Goal: Task Accomplishment & Management: Use online tool/utility

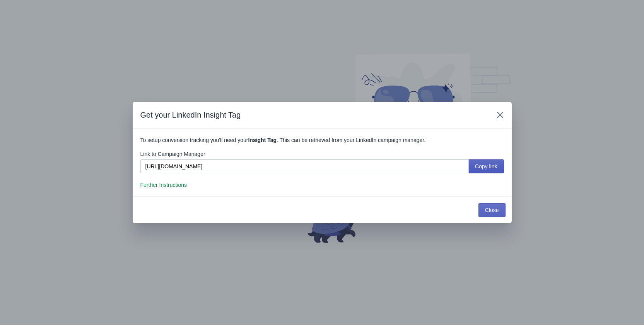
click at [484, 166] on span "Copy link" at bounding box center [486, 166] width 22 height 6
click at [494, 212] on span "Close" at bounding box center [492, 210] width 14 height 6
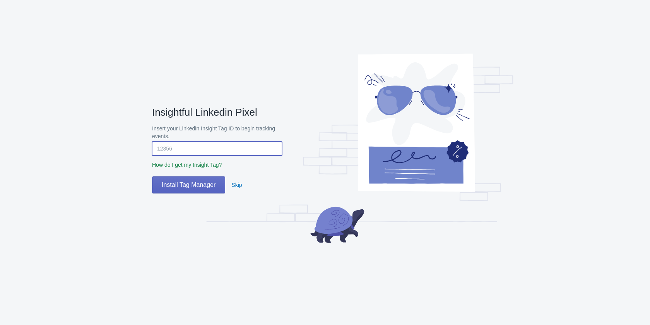
click at [186, 148] on input "Insert your Linkedin Insight Tag ID to begin tracking events." at bounding box center [217, 149] width 130 height 14
click at [208, 145] on input "Insert your Linkedin Insight Tag ID to begin tracking events." at bounding box center [217, 149] width 130 height 14
paste input "1459156"
type input "1459156"
click at [189, 184] on span "Install Tag Manager" at bounding box center [189, 185] width 54 height 8
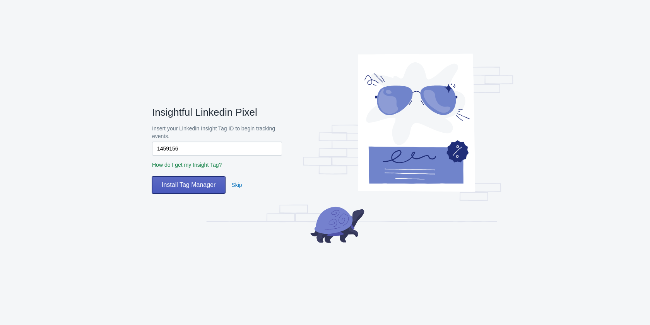
click at [184, 186] on span "Install Tag Manager" at bounding box center [189, 185] width 54 height 8
click at [235, 184] on span "Skip" at bounding box center [236, 185] width 10 height 6
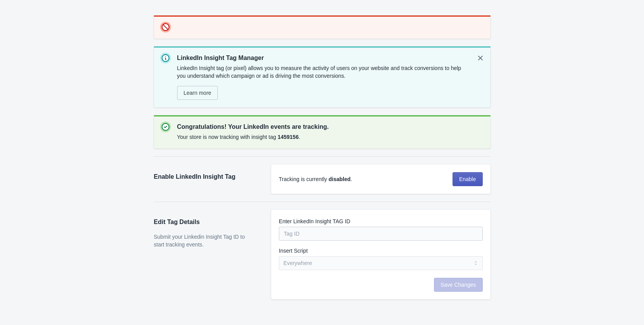
click at [468, 145] on div "Congratulations! Your LinkedIn events are tracking. Your store is now tracking …" at bounding box center [322, 131] width 336 height 33
click at [462, 178] on span "Enable" at bounding box center [467, 179] width 17 height 6
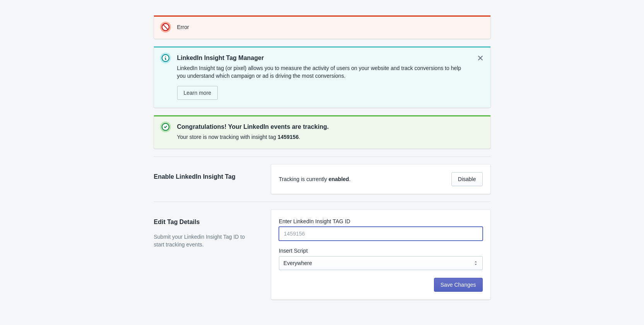
click at [310, 236] on input "Enter LinkedIn Insight TAG ID" at bounding box center [381, 234] width 204 height 14
paste input "1459156"
type input "1459156"
click at [353, 259] on select "Everywhere Web Storefront Only Order Status Page Only" at bounding box center [381, 263] width 204 height 14
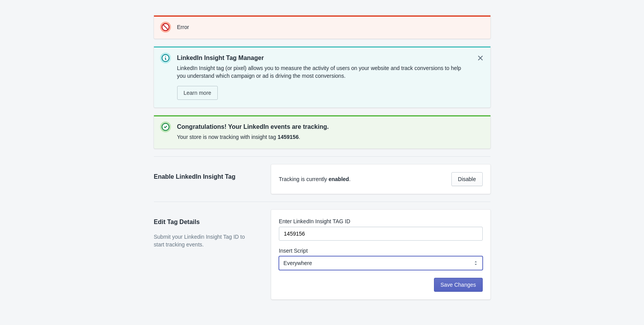
click at [279, 256] on select "Everywhere Web Storefront Only Order Status Page Only" at bounding box center [381, 263] width 204 height 14
click at [450, 282] on span "Save Changes" at bounding box center [459, 285] width 36 height 6
click at [466, 283] on span "Save Changes" at bounding box center [459, 285] width 36 height 6
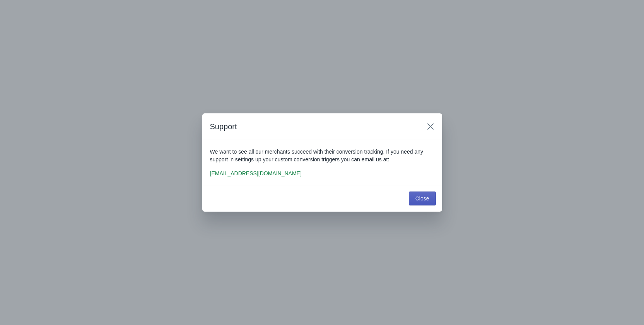
click at [421, 200] on span "Close" at bounding box center [422, 198] width 14 height 6
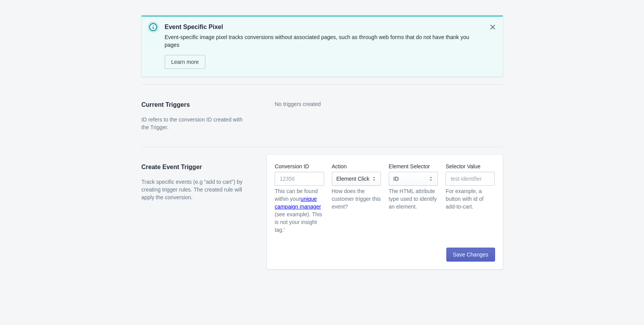
click at [292, 107] on span "No triggers created" at bounding box center [298, 104] width 46 height 6
click at [297, 176] on input "Conversion ID" at bounding box center [299, 179] width 49 height 14
click at [309, 180] on input "Conversion ID" at bounding box center [299, 179] width 49 height 14
click at [372, 181] on select "Element Click" at bounding box center [356, 179] width 49 height 14
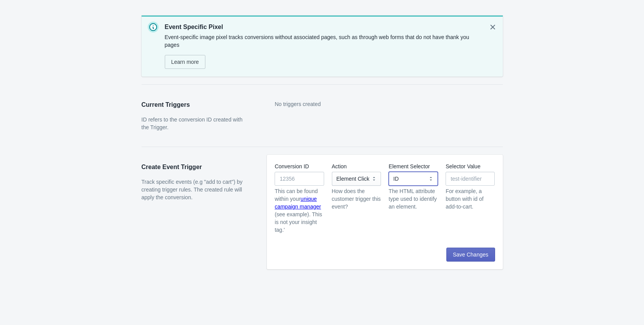
click at [408, 174] on select "ID Class Name Name Attribute Data Attribute" at bounding box center [413, 179] width 49 height 14
drag, startPoint x: 410, startPoint y: 176, endPoint x: 417, endPoint y: 176, distance: 7.0
click at [410, 176] on select "ID Class Name Name Attribute Data Attribute" at bounding box center [413, 179] width 49 height 14
click at [446, 177] on div "Conversion ID This can be found within your unique campaign manager (see exampl…" at bounding box center [381, 194] width 228 height 77
click at [471, 178] on input "Selector Value" at bounding box center [470, 179] width 49 height 14
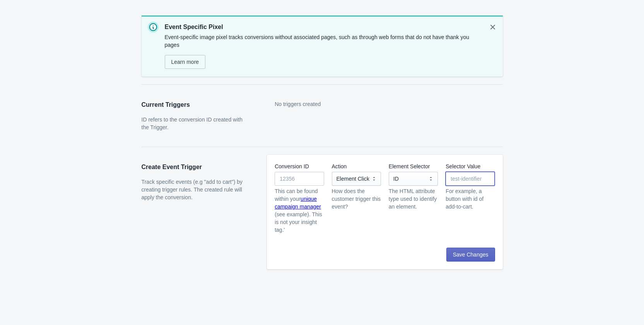
click at [461, 181] on input "Selector Value" at bounding box center [470, 179] width 49 height 14
click at [291, 179] on input "Conversion ID" at bounding box center [299, 179] width 49 height 14
click at [304, 181] on input "Conversion ID" at bounding box center [299, 179] width 49 height 14
click at [293, 181] on input "Conversion ID" at bounding box center [299, 179] width 49 height 14
click at [309, 198] on link "unique campaign manager" at bounding box center [298, 203] width 46 height 14
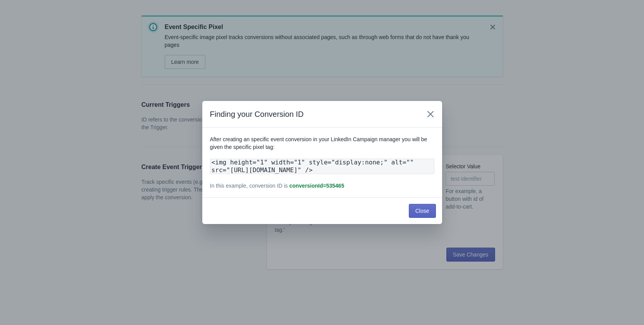
click at [241, 159] on code "<img height="1" width="1" style="display:none;" alt="" src="[URL][DOMAIN_NAME]"…" at bounding box center [322, 166] width 224 height 15
click at [263, 159] on code "<img height="1" width="1" style="display:none;" alt="" src="[URL][DOMAIN_NAME]"…" at bounding box center [322, 166] width 224 height 15
click at [278, 159] on code "<img height="1" width="1" style="display:none;" alt="" src="[URL][DOMAIN_NAME]"…" at bounding box center [322, 166] width 224 height 15
click at [432, 218] on button "Close" at bounding box center [422, 211] width 27 height 14
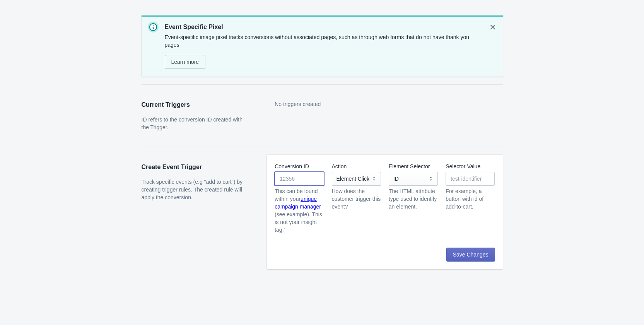
click at [302, 173] on input "Conversion ID" at bounding box center [299, 179] width 49 height 14
paste input "window.lintrk('track', { conversion_id: 23232665 });"
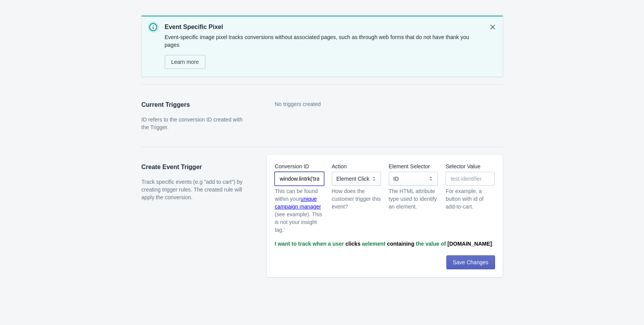
scroll to position [0, 79]
type input "window.lintrk('track', { conversion_id: 23232665 });"
click at [467, 175] on input "Selector Value" at bounding box center [470, 179] width 49 height 14
drag, startPoint x: 278, startPoint y: 179, endPoint x: 324, endPoint y: 182, distance: 46.1
click at [324, 182] on div "Conversion ID window.lintrk('track', { conversion_id: 23232665 }); This can be …" at bounding box center [381, 194] width 228 height 77
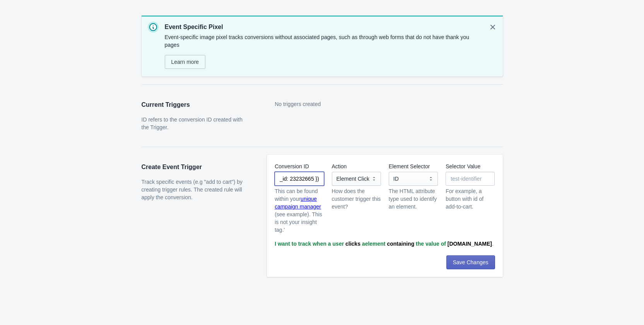
click at [317, 181] on input "window.lintrk('track', { conversion_id: 23232665 });" at bounding box center [299, 179] width 49 height 14
click at [306, 177] on input "window.lintrk('track', { conversion_id: 23232665 });" at bounding box center [299, 179] width 49 height 14
click at [365, 175] on select "Element Click" at bounding box center [356, 179] width 49 height 14
click at [332, 172] on select "Element Click" at bounding box center [356, 179] width 49 height 14
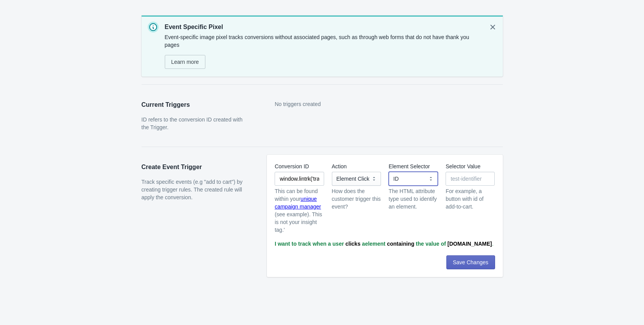
click at [420, 179] on select "ID Class Name Name Attribute Data Attribute" at bounding box center [413, 179] width 49 height 14
click at [389, 172] on select "ID Class Name Name Attribute Data Attribute" at bounding box center [413, 179] width 49 height 14
click at [415, 181] on select "ID Class Name Name Attribute Data Attribute" at bounding box center [413, 179] width 49 height 14
select select "elementId"
click at [389, 172] on select "ID Class Name Name Attribute Data Attribute" at bounding box center [413, 179] width 49 height 14
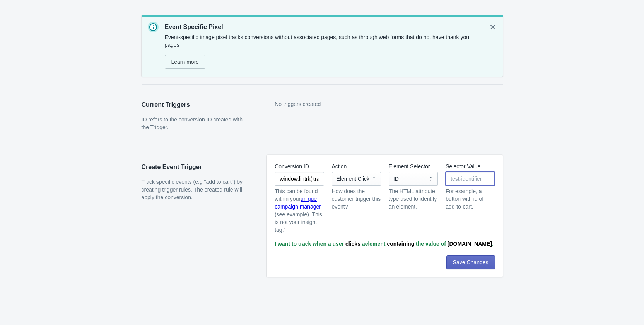
click at [464, 181] on input "Selector Value" at bounding box center [470, 179] width 49 height 14
type input "thank-you"
click at [470, 259] on span "Save Changes" at bounding box center [471, 262] width 36 height 6
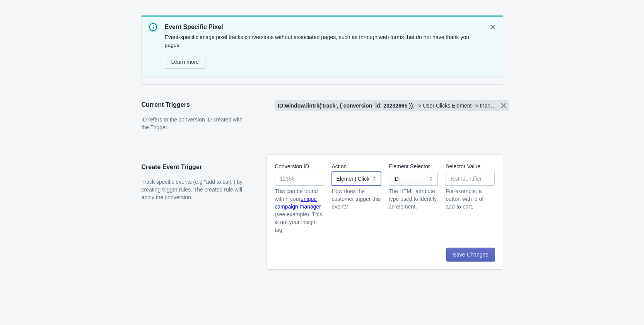
click at [365, 180] on select "Element Click" at bounding box center [356, 179] width 49 height 14
click at [367, 176] on select "Element Click" at bounding box center [356, 179] width 49 height 14
click at [302, 176] on input "Conversion ID" at bounding box center [299, 179] width 49 height 14
paste input "window.lintrk('track', { conversion_id: 23232665 });"
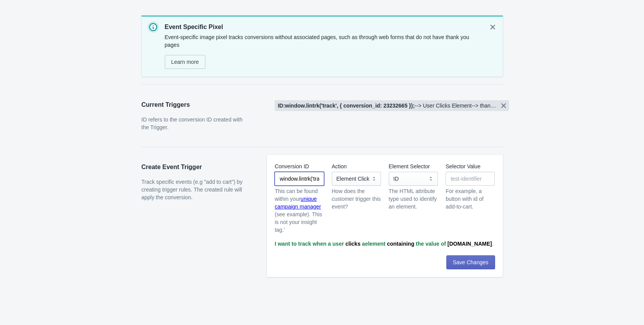
drag, startPoint x: 289, startPoint y: 179, endPoint x: 234, endPoint y: 179, distance: 54.5
click at [234, 179] on div "Create Event Trigger Track specific events (e.g "add to cart") by creating trig…" at bounding box center [318, 212] width 369 height 130
drag, startPoint x: 302, startPoint y: 177, endPoint x: 315, endPoint y: 179, distance: 12.9
click at [315, 179] on input "23232665 });" at bounding box center [299, 179] width 49 height 14
type input "23232665"
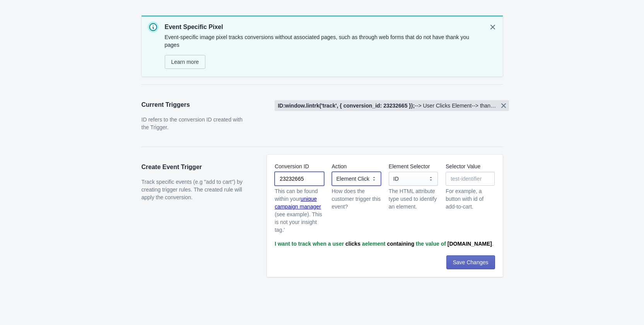
click at [353, 180] on select "Element Click" at bounding box center [356, 179] width 49 height 14
click at [332, 172] on select "Element Click" at bounding box center [356, 179] width 49 height 14
click at [417, 178] on select "ID Class Name Name Attribute Data Attribute" at bounding box center [413, 179] width 49 height 14
click at [419, 178] on select "ID Class Name Name Attribute Data Attribute" at bounding box center [413, 179] width 49 height 14
click at [457, 176] on input "Selector Value" at bounding box center [470, 179] width 49 height 14
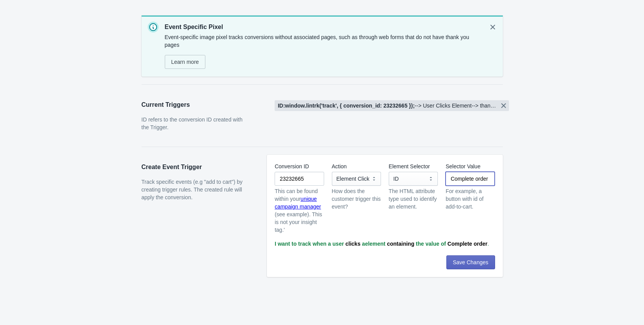
type input "Complete order"
click at [476, 180] on input "Complete order" at bounding box center [470, 179] width 49 height 14
click at [476, 263] on span "Save Changes" at bounding box center [471, 262] width 36 height 6
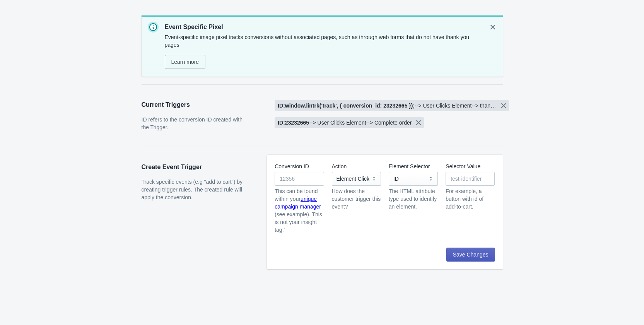
click at [468, 251] on span "Save Changes" at bounding box center [471, 254] width 36 height 6
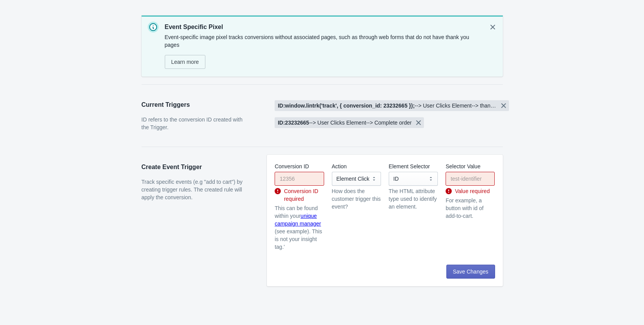
click at [573, 140] on div "Skip to content Event Specific Pixel Event-specific image pixel tracks conversi…" at bounding box center [322, 174] width 644 height 333
click at [297, 120] on b "ID: 23232665" at bounding box center [293, 123] width 31 height 6
copy span "23232665"
click at [297, 184] on input "Conversion ID" at bounding box center [299, 179] width 49 height 14
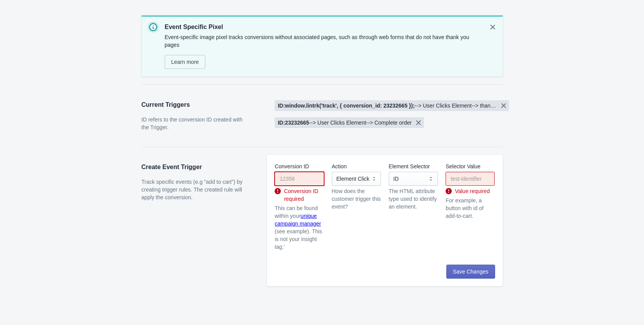
paste input "23232665"
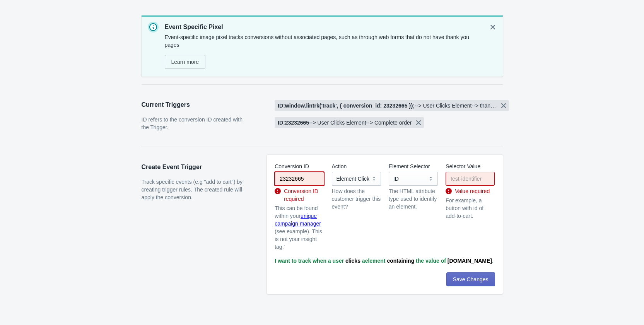
type input "23232665"
click at [373, 180] on select "Element Click" at bounding box center [356, 179] width 49 height 14
click at [345, 199] on div "How does the customer trigger this event?" at bounding box center [356, 198] width 49 height 23
click at [357, 177] on select "Element Click" at bounding box center [356, 179] width 49 height 14
click at [340, 185] on select "Element Click" at bounding box center [356, 179] width 49 height 14
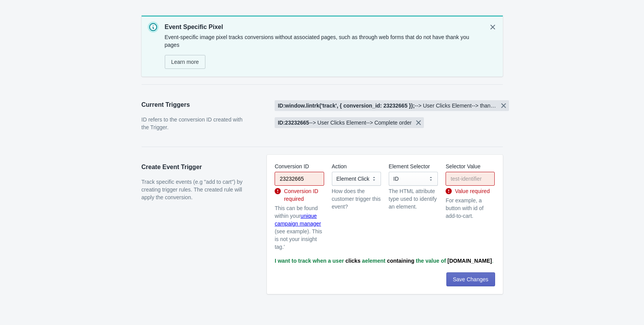
click at [358, 228] on div "Action Element Click Element Click How does the customer trigger this event?" at bounding box center [356, 206] width 49 height 88
click at [372, 179] on select "Element Click" at bounding box center [356, 179] width 49 height 14
click at [416, 181] on select "ID Class Name Name Attribute Data Attribute" at bounding box center [413, 179] width 49 height 14
click at [389, 172] on select "ID Class Name Name Attribute Data Attribute" at bounding box center [413, 179] width 49 height 14
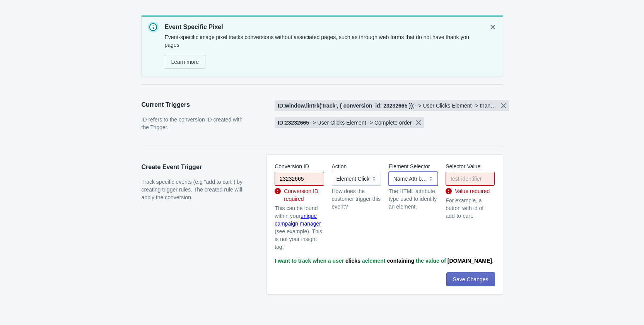
click at [425, 181] on select "ID Class Name Name Attribute Data Attribute" at bounding box center [413, 179] width 49 height 14
click at [389, 172] on select "ID Class Name Name Attribute Data Attribute" at bounding box center [413, 179] width 49 height 14
click at [373, 176] on select "Element Click" at bounding box center [356, 179] width 49 height 14
click at [412, 180] on select "ID Class Name Name Attribute Data Attribute" at bounding box center [413, 179] width 49 height 14
select select "dataAttribute"
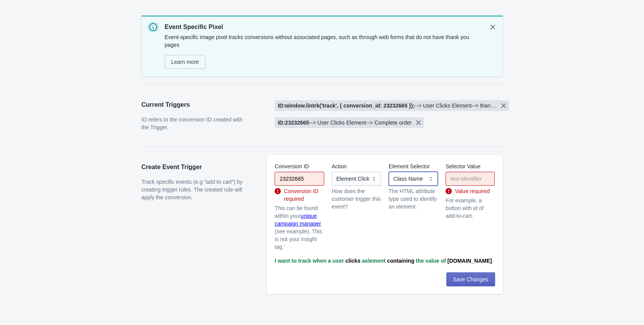
click at [389, 172] on select "ID Class Name Name Attribute Data Attribute" at bounding box center [413, 179] width 49 height 14
click at [430, 179] on select "ID Class Name Name Attribute Data Attribute" at bounding box center [413, 179] width 49 height 14
click at [187, 59] on span "Learn more" at bounding box center [185, 62] width 28 height 6
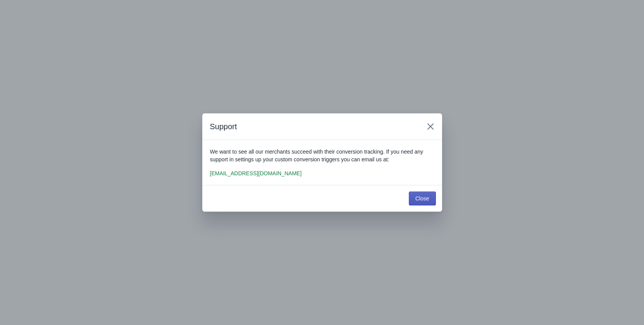
click at [419, 192] on button "Close" at bounding box center [422, 198] width 27 height 14
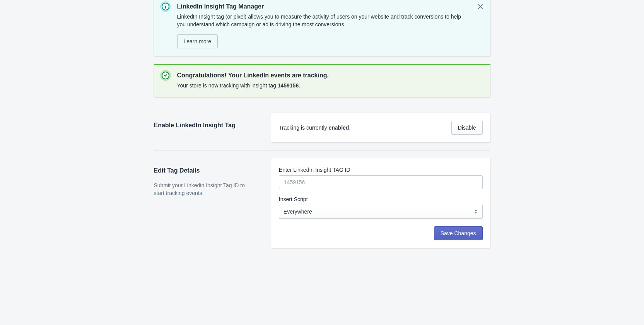
scroll to position [23, 0]
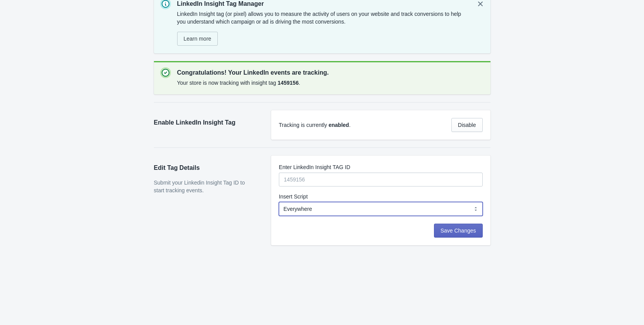
click at [315, 209] on select "Everywhere Web Storefront Only Order Status Page Only" at bounding box center [381, 209] width 204 height 14
click at [279, 202] on select "Everywhere Web Storefront Only Order Status Page Only" at bounding box center [381, 209] width 204 height 14
click at [454, 232] on span "Save Changes" at bounding box center [459, 230] width 36 height 6
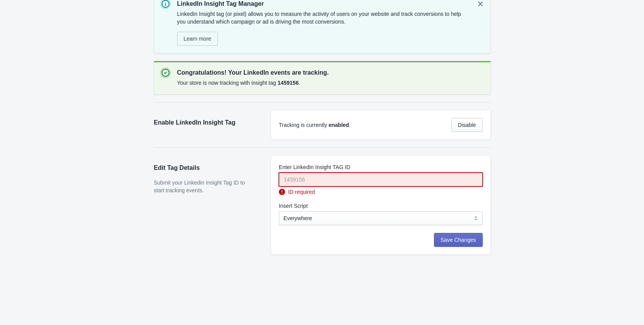
click at [313, 180] on input "Enter LinkedIn Insight TAG ID" at bounding box center [381, 179] width 204 height 14
paste input "1459156"
type input "1459156"
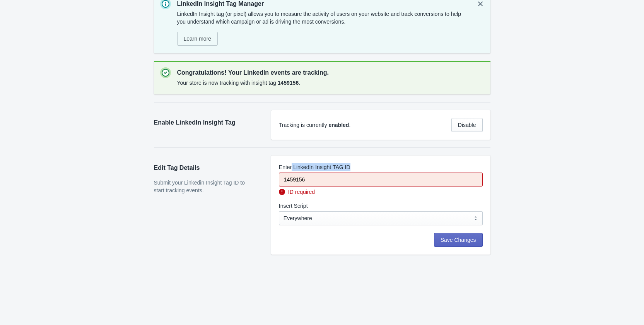
drag, startPoint x: 353, startPoint y: 164, endPoint x: 291, endPoint y: 169, distance: 62.1
click at [291, 169] on div "Enter LinkedIn Insight TAG ID" at bounding box center [381, 167] width 204 height 8
copy label "LinkedIn Insight TAG ID"
click at [459, 239] on span "Save Changes" at bounding box center [459, 240] width 36 height 6
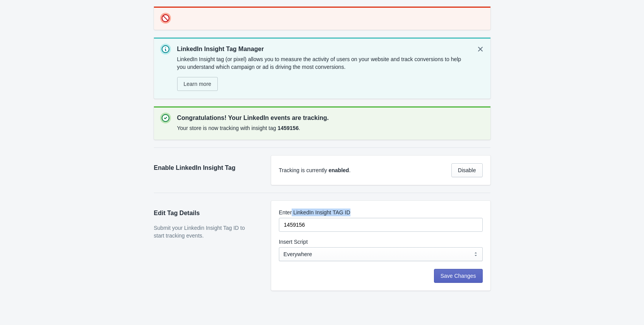
scroll to position [0, 0]
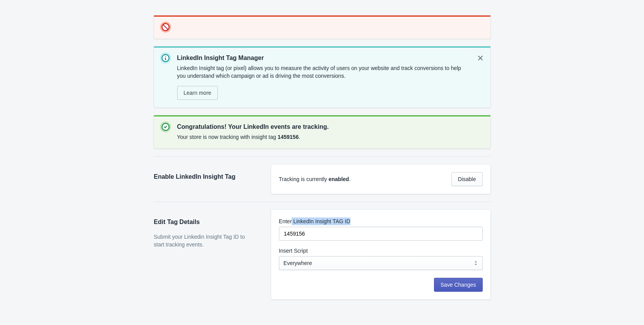
click at [455, 287] on span "Save Changes" at bounding box center [459, 285] width 36 height 6
click at [367, 220] on div "Enter LinkedIn Insight TAG ID" at bounding box center [381, 221] width 204 height 8
click at [460, 292] on div "Save Changes" at bounding box center [380, 289] width 219 height 22
click at [459, 286] on span "Save Changes" at bounding box center [459, 285] width 36 height 6
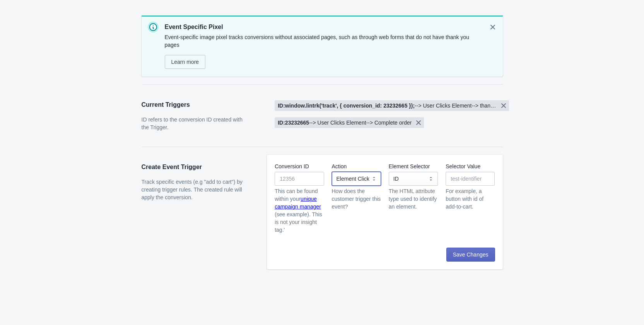
click at [367, 182] on select "Element Click" at bounding box center [356, 179] width 49 height 14
click at [367, 177] on select "Element Click" at bounding box center [356, 179] width 49 height 14
click at [402, 180] on select "ID Class Name Name Attribute Data Attribute" at bounding box center [413, 179] width 49 height 14
click at [389, 172] on select "ID Class Name Name Attribute Data Attribute" at bounding box center [413, 179] width 49 height 14
click at [425, 176] on select "ID Class Name Name Attribute Data Attribute" at bounding box center [413, 179] width 49 height 14
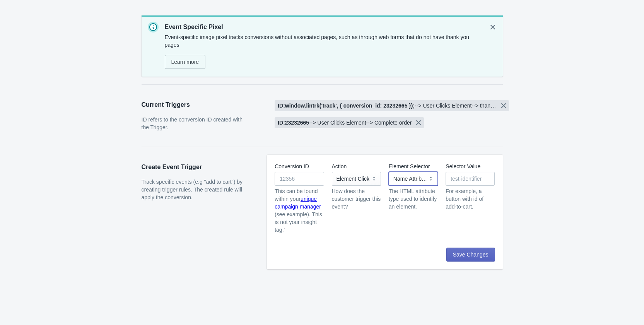
click at [389, 172] on select "ID Class Name Name Attribute Data Attribute" at bounding box center [413, 179] width 49 height 14
click at [421, 181] on select "ID Class Name Name Attribute Data Attribute" at bounding box center [413, 179] width 49 height 14
click at [389, 172] on select "ID Class Name Name Attribute Data Attribute" at bounding box center [413, 179] width 49 height 14
click at [422, 177] on select "ID Class Name Name Attribute Data Attribute" at bounding box center [413, 179] width 49 height 14
select select "name"
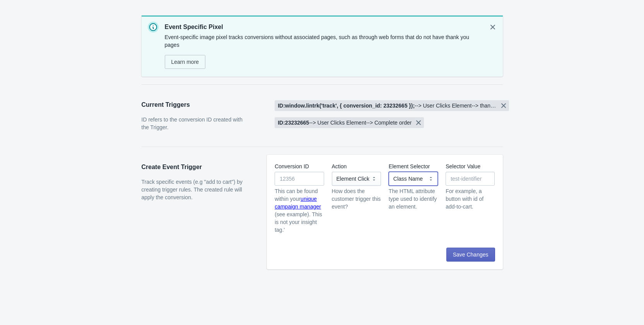
click at [389, 172] on select "ID Class Name Name Attribute Data Attribute" at bounding box center [413, 179] width 49 height 14
click at [299, 207] on link "unique campaign manager" at bounding box center [298, 203] width 46 height 14
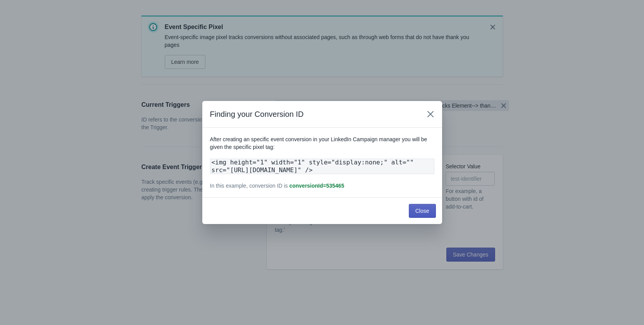
click at [424, 214] on span "Close" at bounding box center [422, 211] width 14 height 6
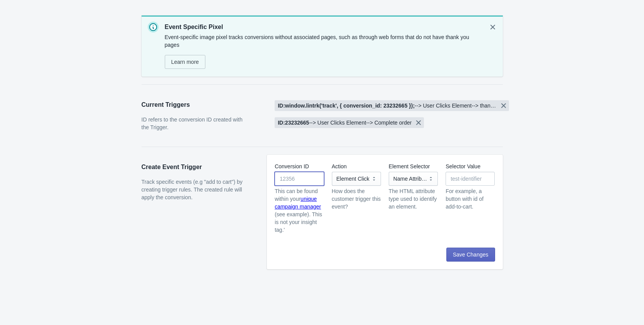
click at [295, 183] on input "Conversion ID" at bounding box center [299, 179] width 49 height 14
click at [421, 125] on icon "Remove [object Object], -->, ,User Clicks Element, -->, ,Complete order" at bounding box center [418, 122] width 5 height 5
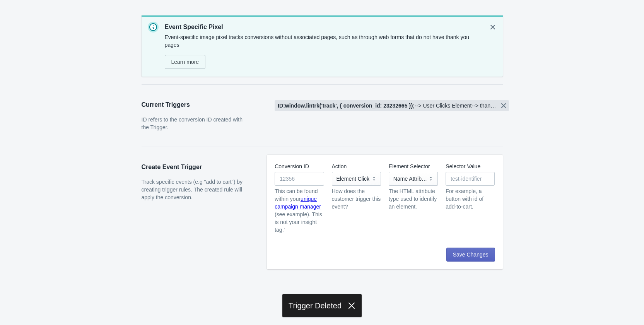
click at [391, 101] on span "ID: window.lintrk('track', { conversion_id: 23232665 }); --> User Clicks Elemen…" at bounding box center [392, 105] width 234 height 11
click at [367, 108] on b "ID: window.lintrk('track', { conversion_id: 23232665 });" at bounding box center [346, 105] width 137 height 6
click at [505, 111] on div "Skip to content Event Specific Pixel Event-specific image pixel tracks conversi…" at bounding box center [322, 174] width 386 height 333
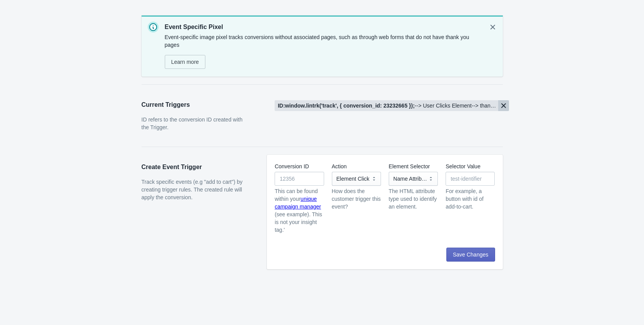
click at [505, 108] on icon "Remove [object Object], -->, ,User Clicks Element, -->, ,thank-you" at bounding box center [503, 105] width 5 height 5
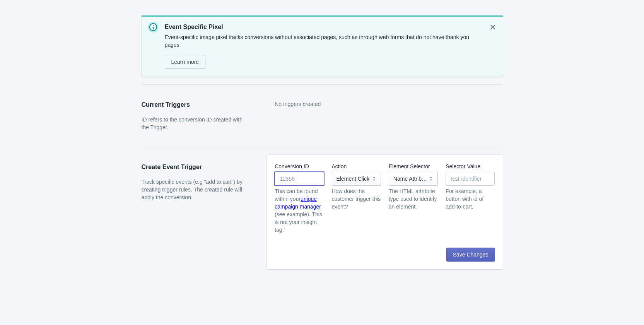
click at [283, 181] on input "Conversion ID" at bounding box center [299, 179] width 49 height 14
paste input "<img height="1" width="1" style="display:none;" alt="" src="[URL][DOMAIN_NAME]"…"
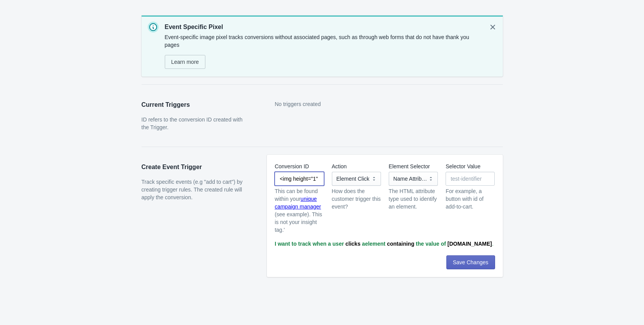
drag, startPoint x: 311, startPoint y: 181, endPoint x: 247, endPoint y: 183, distance: 63.8
click at [247, 183] on div "Create Event Trigger Track specific events (e.g "add to cart") by creating trig…" at bounding box center [318, 212] width 369 height 130
click at [311, 181] on input "<img height="1" width="1" style="display:none;" alt="" src="[URL][DOMAIN_NAME]"…" at bounding box center [299, 179] width 49 height 14
drag, startPoint x: 298, startPoint y: 177, endPoint x: 320, endPoint y: 179, distance: 22.2
click at [320, 179] on input "<img height="1" width="1" style="display:none;" alt="" src="[URL][DOMAIN_NAME]"…" at bounding box center [299, 179] width 49 height 14
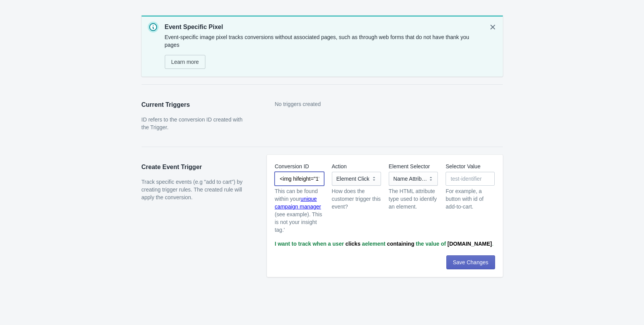
type input "<img height="1" width="1" style="display:none;" alt="" src="[URL][DOMAIN_NAME]"…"
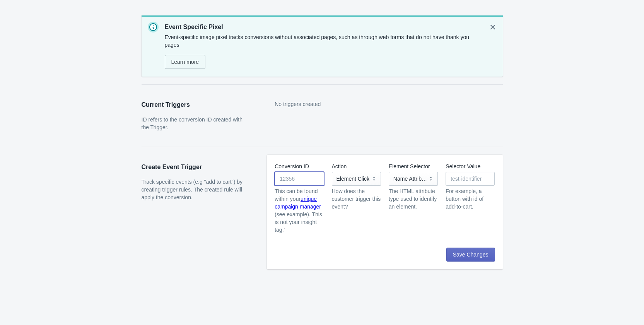
paste input "<img height="1" width="1" style="display:none;" alt="" src="[URL][DOMAIN_NAME]"…"
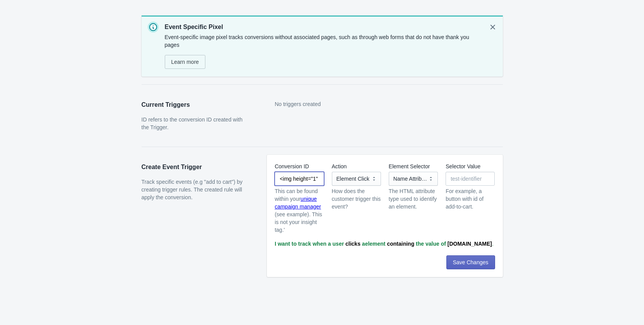
scroll to position [0, 320]
type input "<img height="1" width="1" style="display:none;" alt="" src="[URL][DOMAIN_NAME]"…"
click at [365, 181] on select "Element Click" at bounding box center [356, 179] width 49 height 14
click at [332, 172] on select "Element Click" at bounding box center [356, 179] width 49 height 14
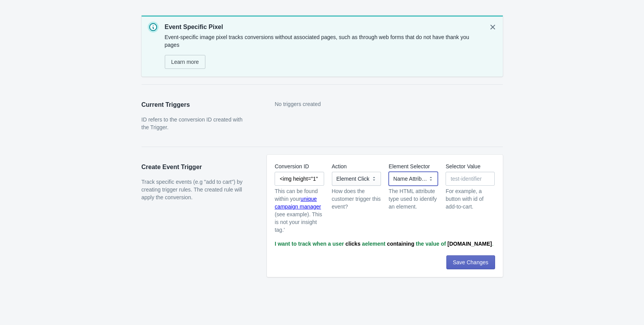
click at [422, 178] on select "ID Class Name Name Attribute Data Attribute" at bounding box center [413, 179] width 49 height 14
select select "dataAttribute"
click at [389, 172] on select "ID Class Name Name Attribute Data Attribute" at bounding box center [413, 179] width 49 height 14
click at [410, 176] on select "ID Class Name Name Attribute Data Attribute" at bounding box center [413, 179] width 49 height 14
click at [453, 179] on input "Selector Value" at bounding box center [470, 179] width 49 height 14
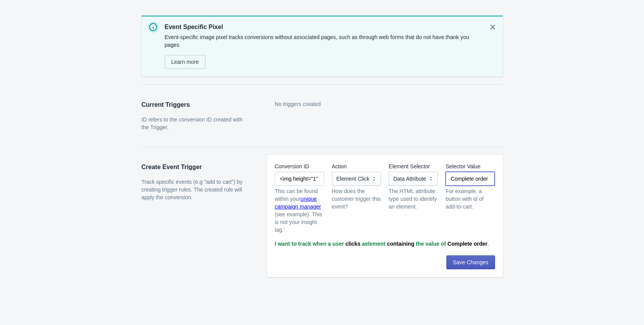
type input "Complete order"
click at [465, 265] on span "Save Changes" at bounding box center [471, 262] width 36 height 6
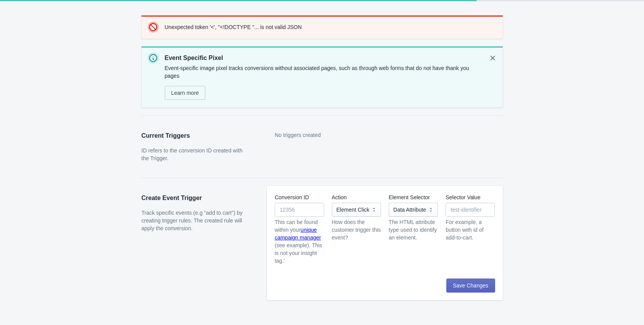
click at [295, 202] on div "Conversion ID This can be found within your unique campaign manager (see exampl…" at bounding box center [299, 228] width 49 height 71
click at [295, 215] on input "Conversion ID" at bounding box center [299, 210] width 49 height 14
paste input "<img height="1" width="1" style="display:none;" alt="" src="[URL][DOMAIN_NAME]"…"
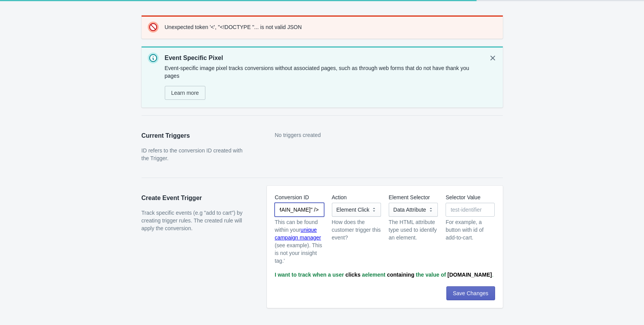
drag, startPoint x: 289, startPoint y: 209, endPoint x: 342, endPoint y: 209, distance: 53.0
click at [342, 209] on div "Conversion ID <img height="1" width="1" style="display:none;" alt="" src="[URL]…" at bounding box center [381, 225] width 228 height 77
drag, startPoint x: 295, startPoint y: 210, endPoint x: 254, endPoint y: 211, distance: 40.3
click at [254, 211] on div "Create Event Trigger Track specific events (e.g "add to cart") by creating trig…" at bounding box center [318, 243] width 369 height 130
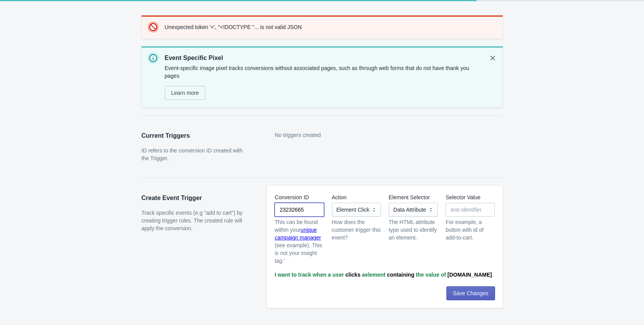
type input "23232665"
click at [462, 212] on input "Selector Value" at bounding box center [470, 210] width 49 height 14
type input "Complete order"
click at [475, 292] on span "Save Changes" at bounding box center [471, 293] width 36 height 6
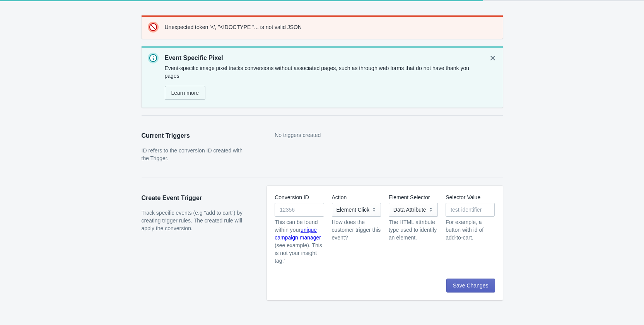
click at [314, 133] on span "No triggers created" at bounding box center [298, 135] width 46 height 6
click at [485, 284] on span "Save Changes" at bounding box center [471, 285] width 36 height 6
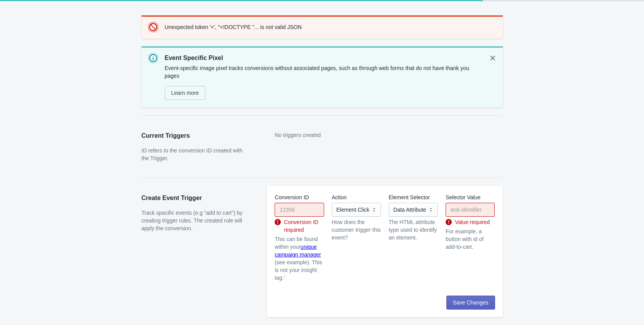
click at [300, 140] on div "No triggers created" at bounding box center [385, 146] width 236 height 46
